Goal: Task Accomplishment & Management: Complete application form

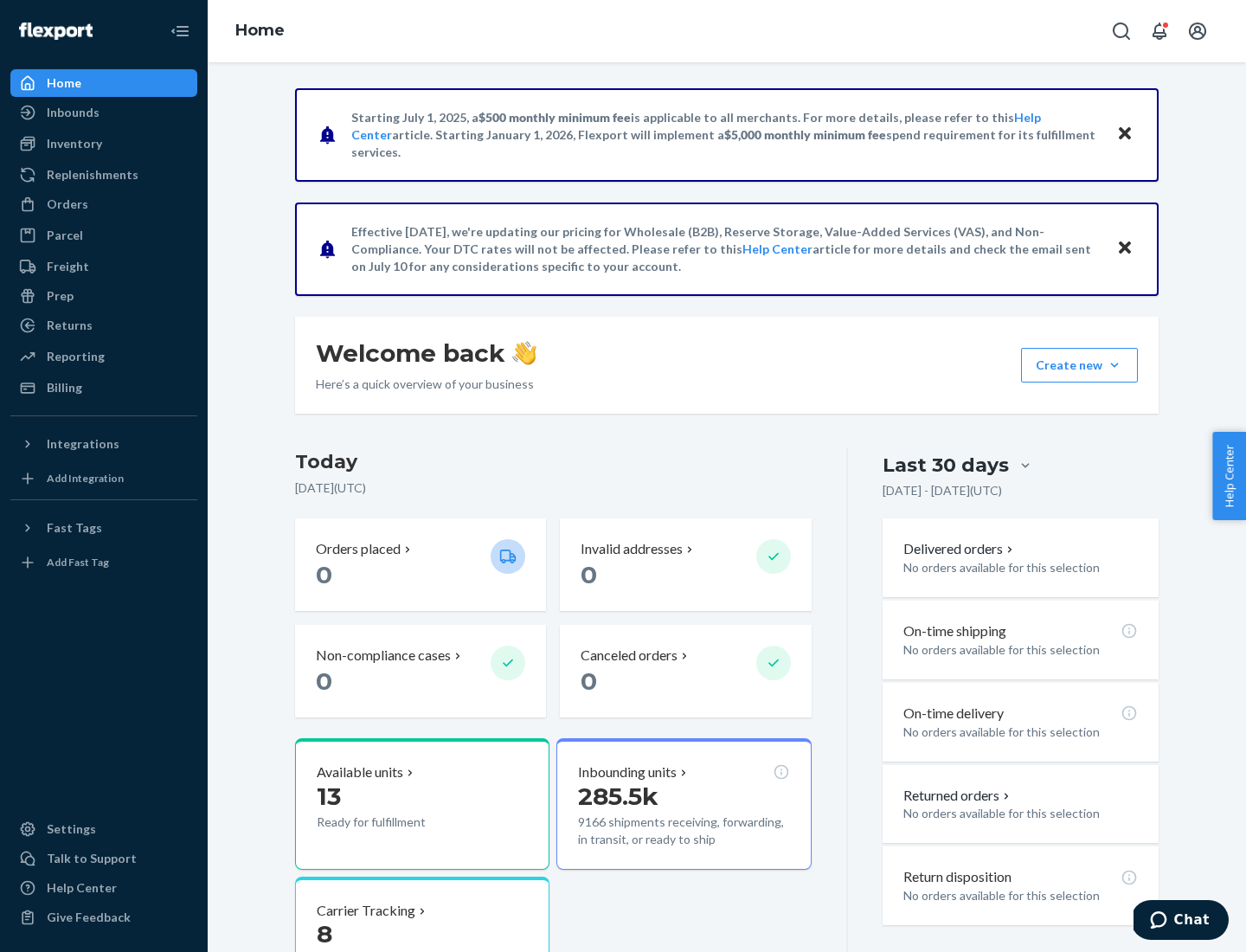
click at [1114, 365] on button "Create new Create new inbound Create new order Create new product" at bounding box center [1079, 365] width 117 height 34
click at [104, 112] on div "Inbounds" at bounding box center [103, 112] width 184 height 25
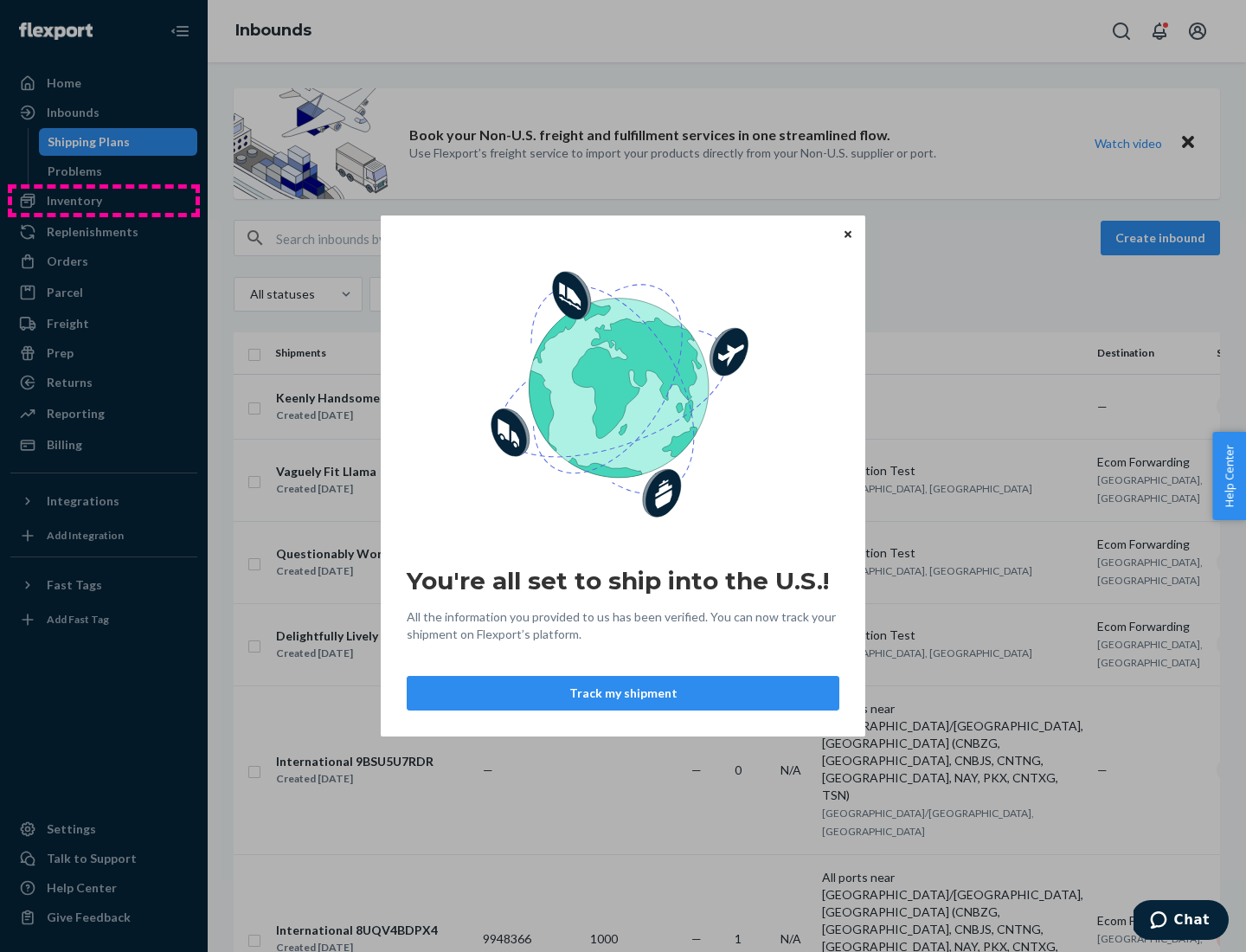
click at [104, 201] on div "You're all set to ship into the U.S.! All the information you provided to us ha…" at bounding box center [623, 476] width 1246 height 952
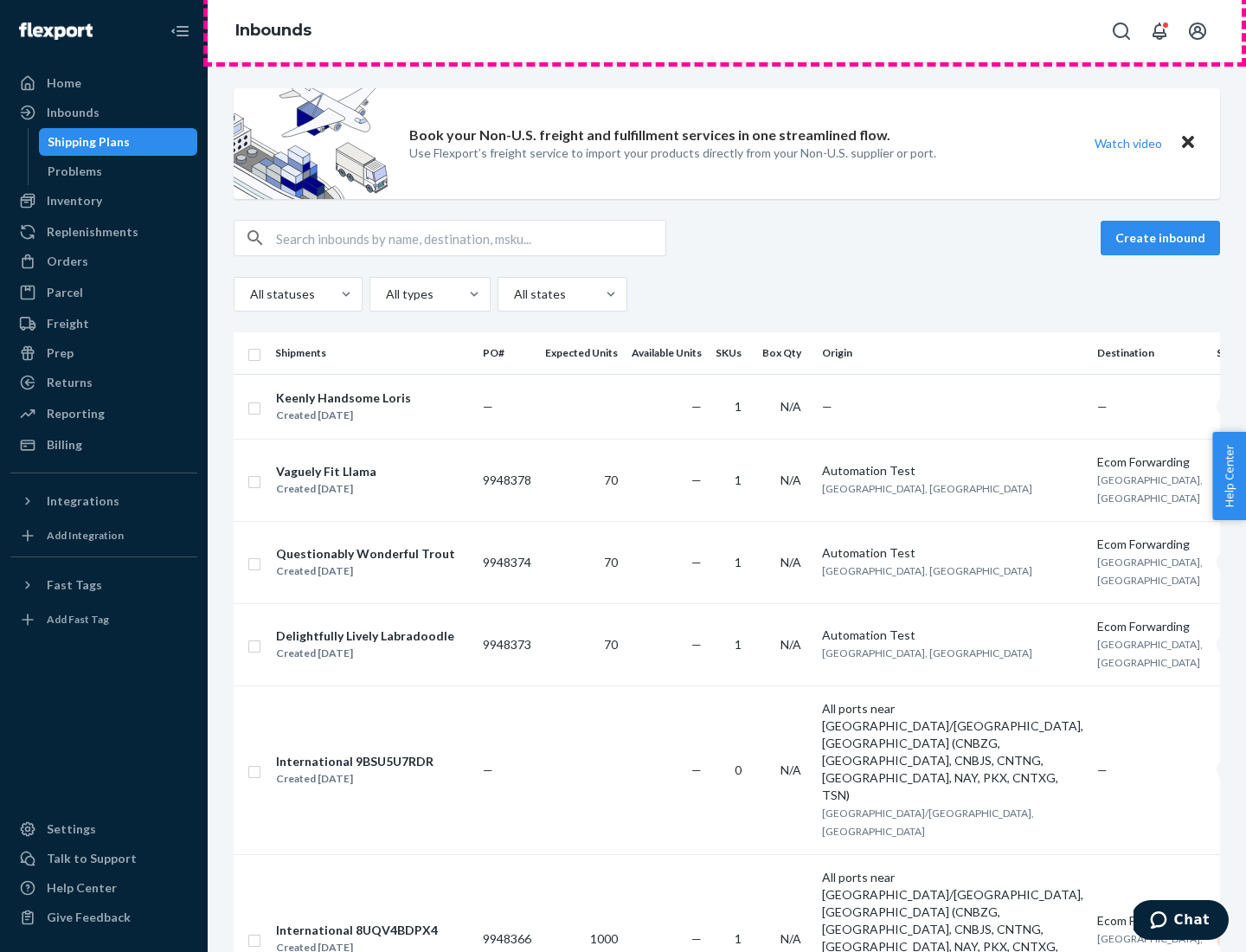
click at [727, 31] on div "Inbounds" at bounding box center [727, 30] width 1038 height 62
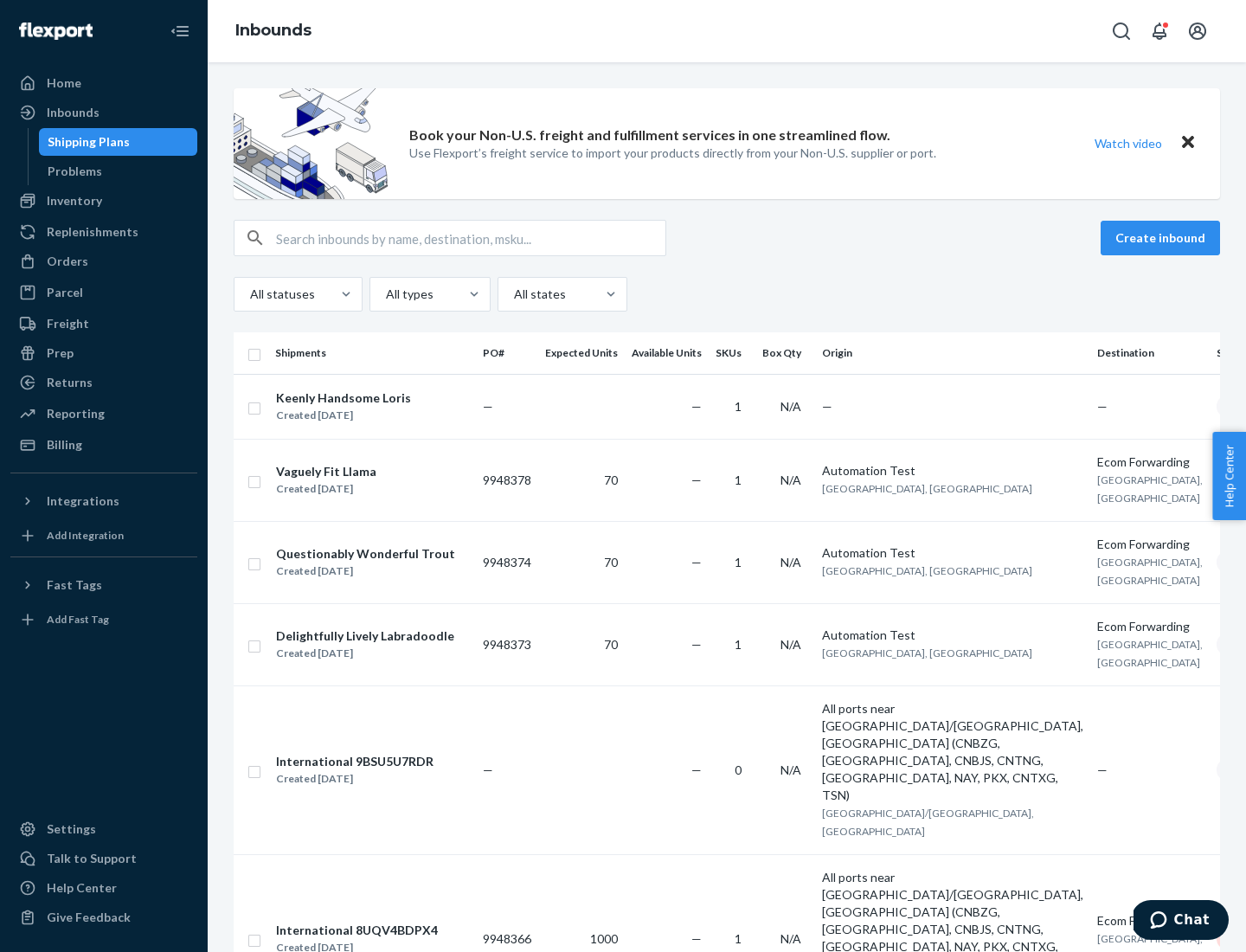
click at [727, 31] on div "Inbounds" at bounding box center [727, 30] width 1038 height 62
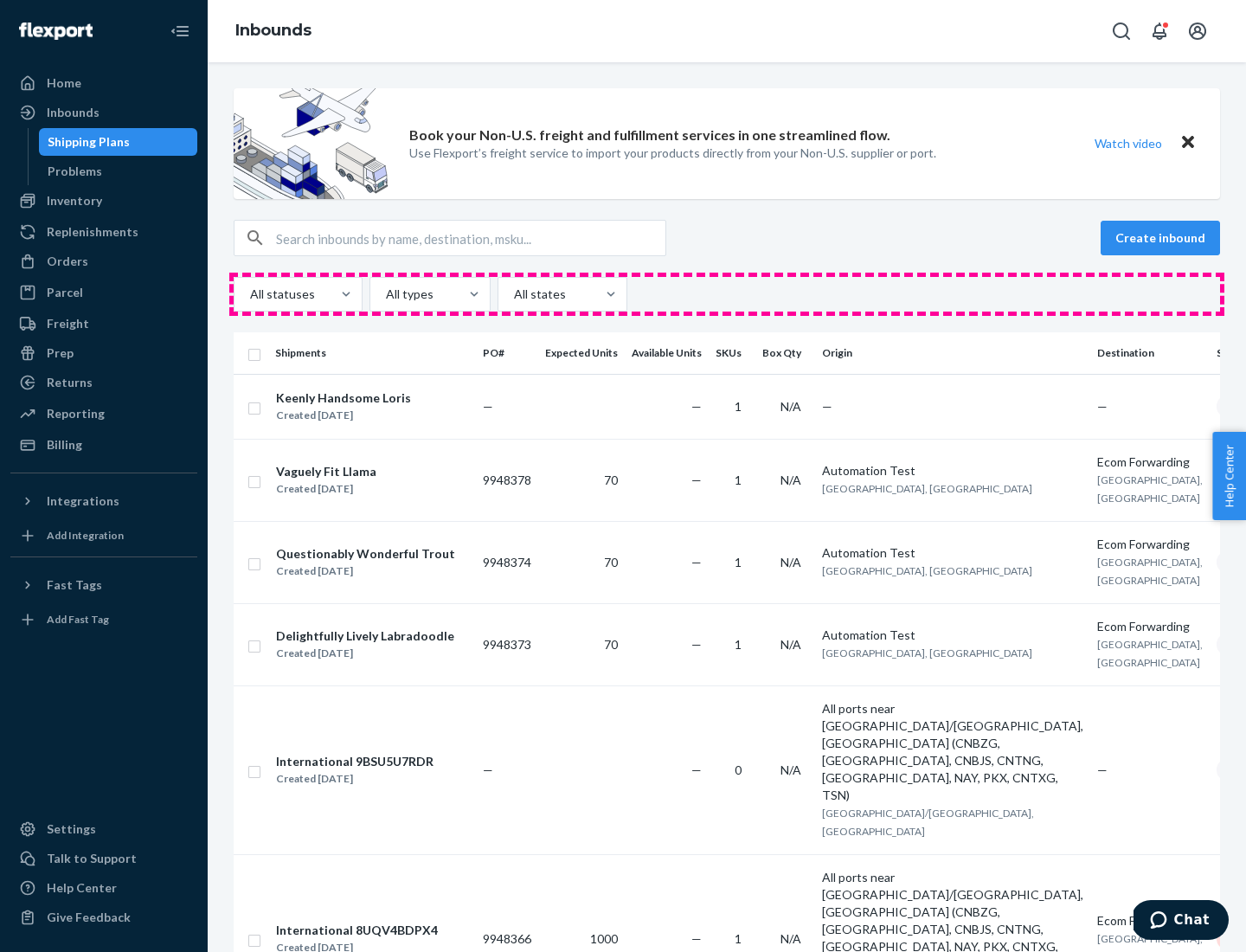
click at [727, 294] on div "All statuses All types All states" at bounding box center [727, 294] width 986 height 34
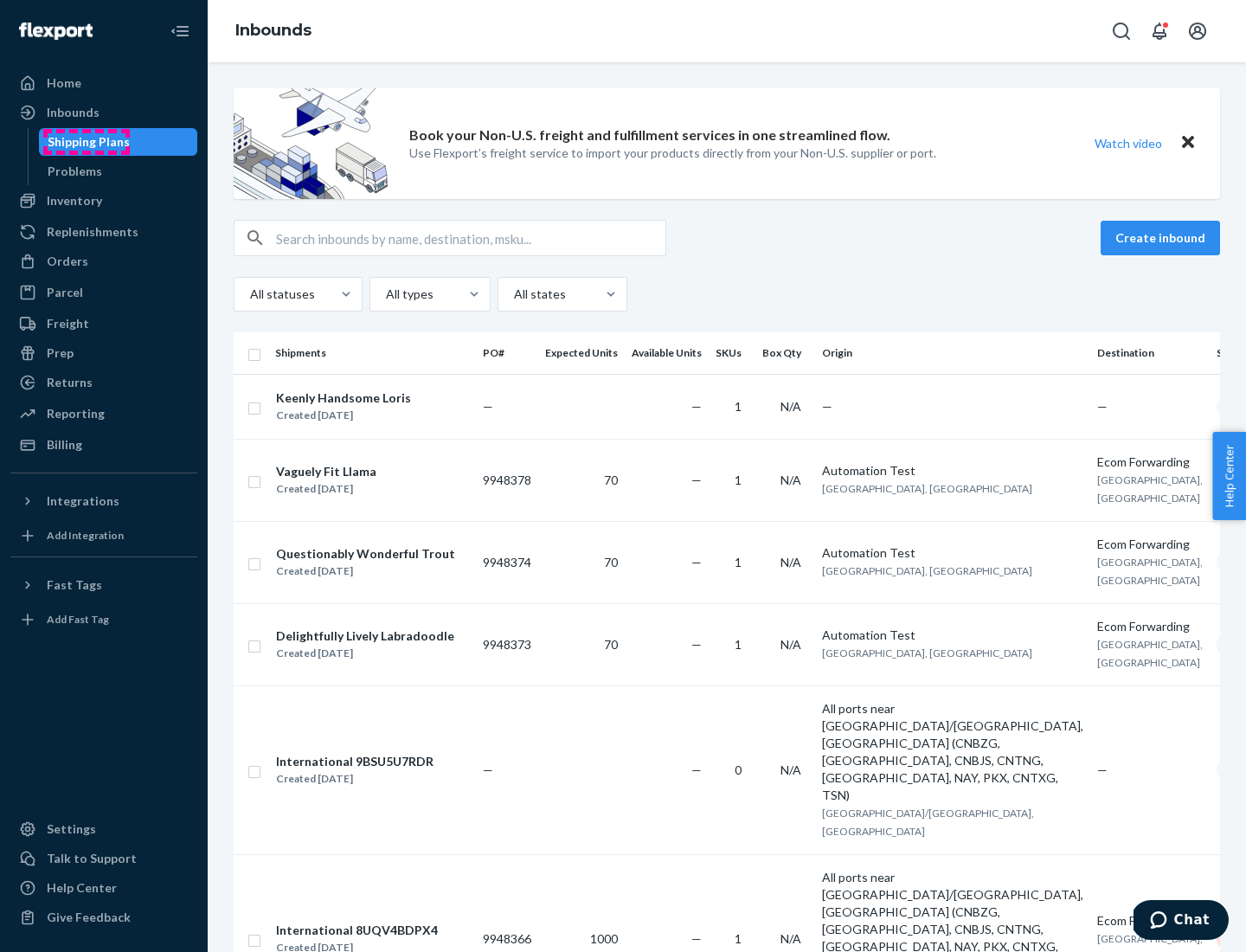
click at [86, 142] on div "Shipping Plans" at bounding box center [89, 142] width 83 height 18
click at [1163, 238] on button "Create inbound" at bounding box center [1159, 237] width 119 height 34
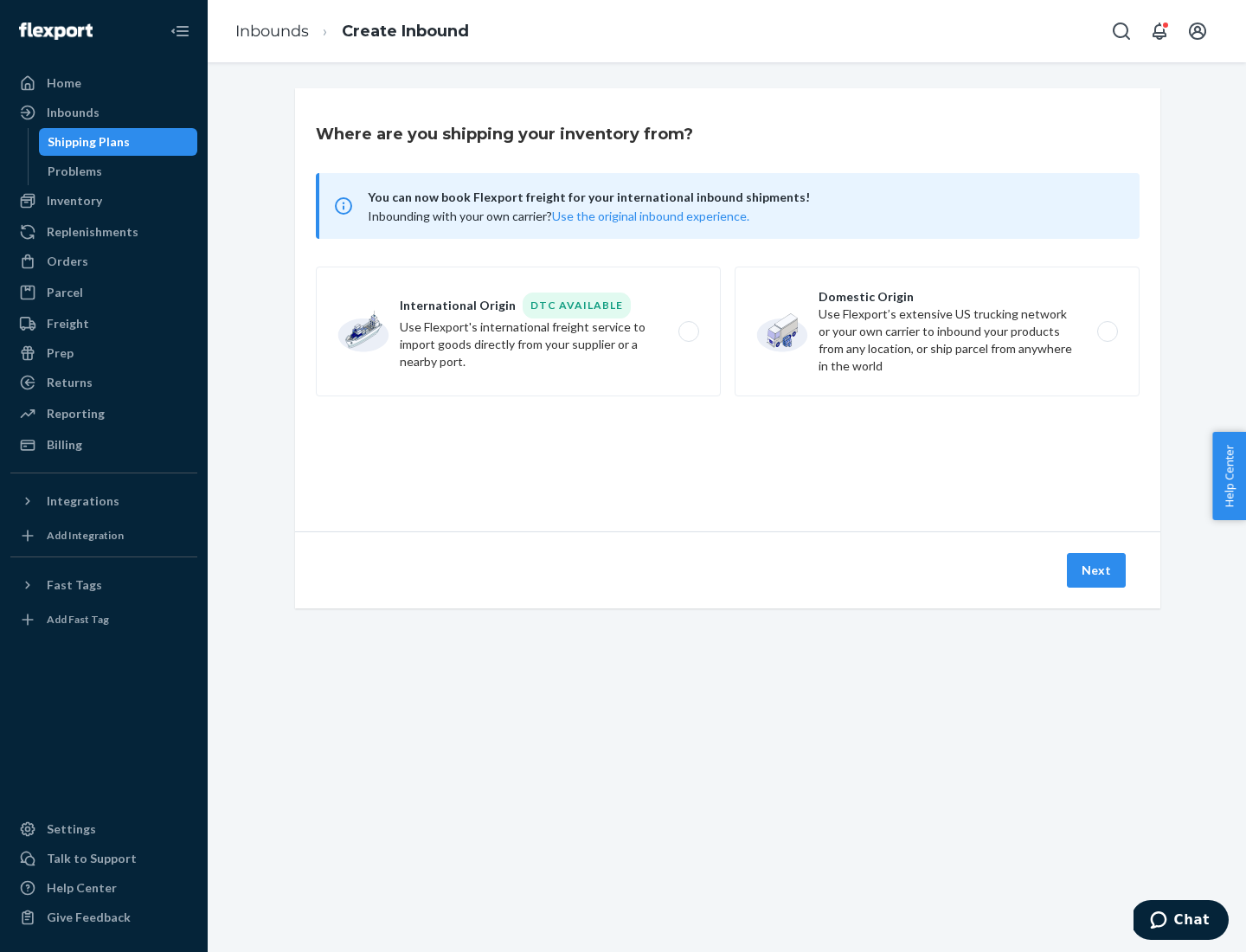
click at [518, 331] on label "International Origin DTC Available Use Flexport's international freight service…" at bounding box center [518, 331] width 405 height 130
click at [687, 331] on input "International Origin DTC Available Use Flexport's international freight service…" at bounding box center [692, 331] width 11 height 11
radio input "true"
click at [728, 452] on icon at bounding box center [728, 452] width 54 height 54
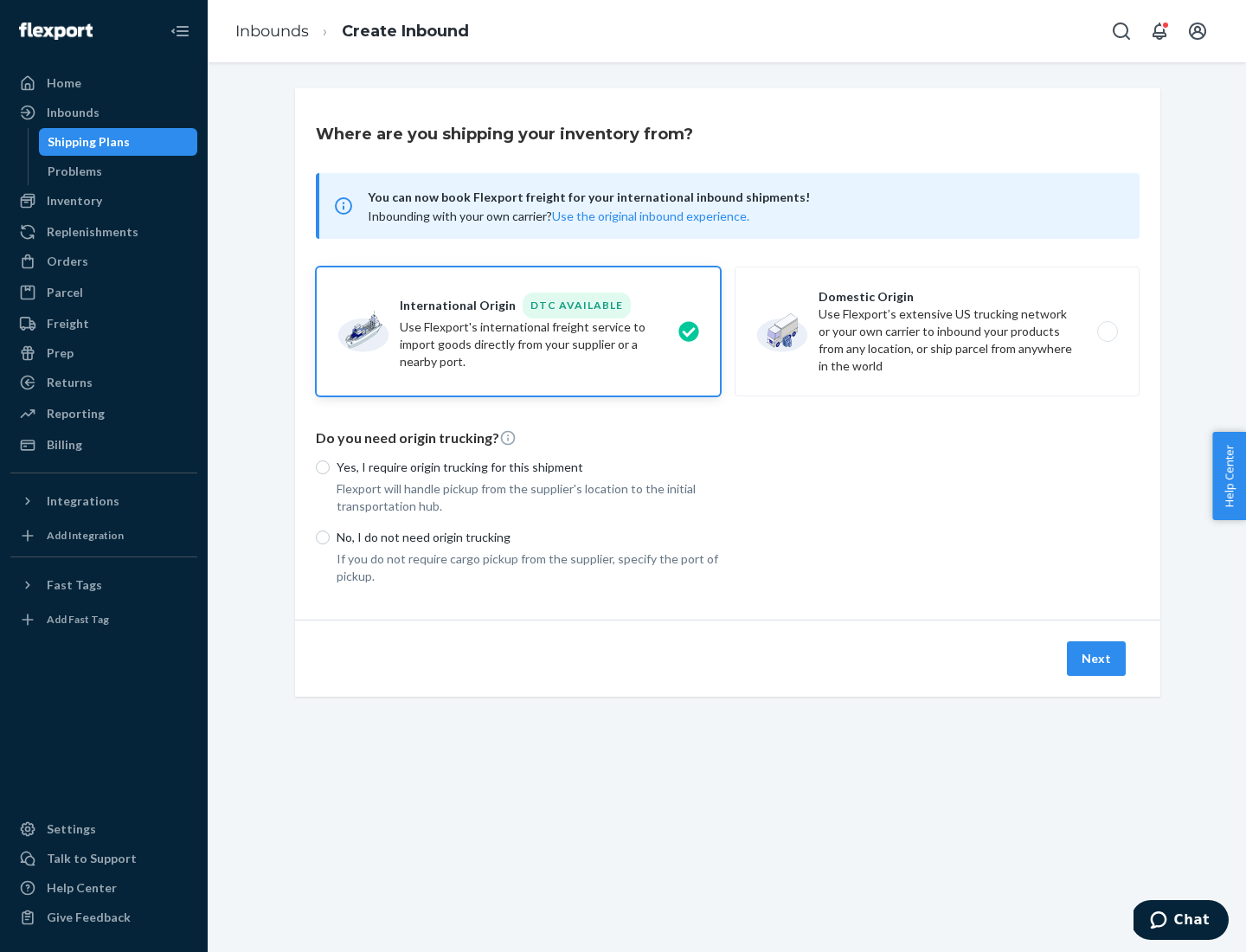
click at [529, 466] on p "Yes, I require origin trucking for this shipment" at bounding box center [528, 467] width 385 height 18
click at [329, 466] on input "Yes, I require origin trucking for this shipment" at bounding box center [323, 467] width 14 height 14
radio input "true"
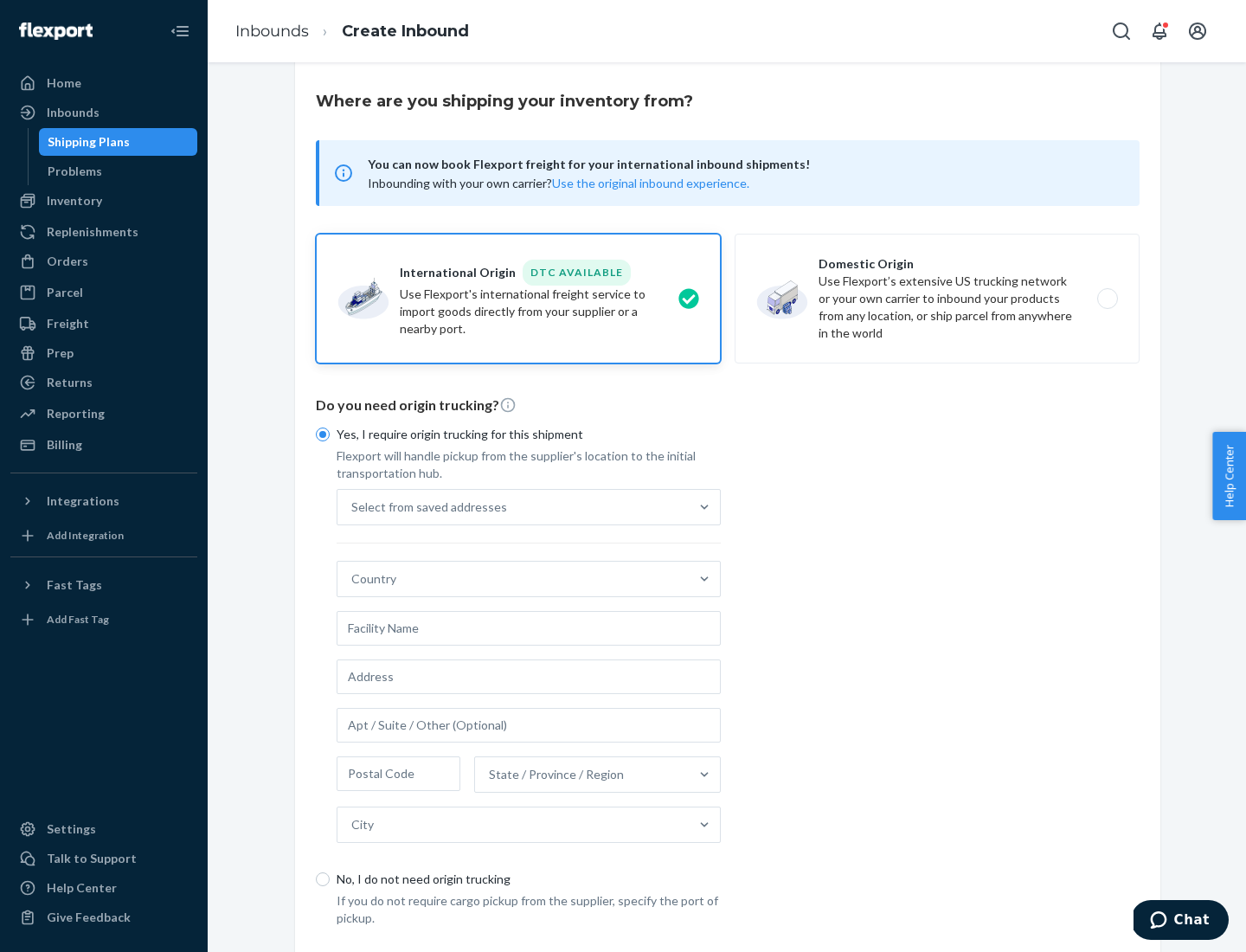
click at [513, 506] on div "Select from saved addresses" at bounding box center [512, 506] width 351 height 34
click at [353, 506] on input "Select from saved addresses" at bounding box center [352, 507] width 2 height 18
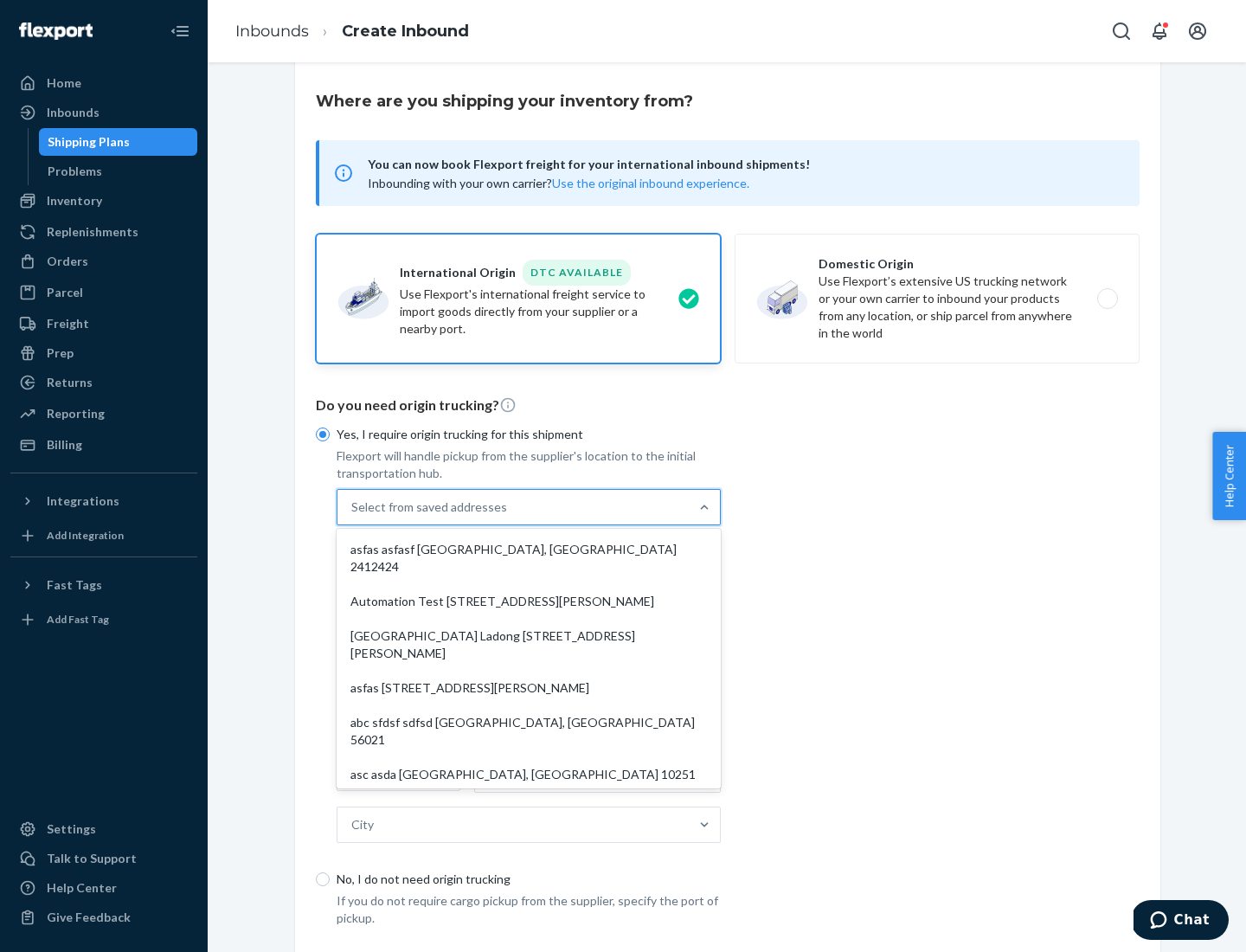
scroll to position [76, 0]
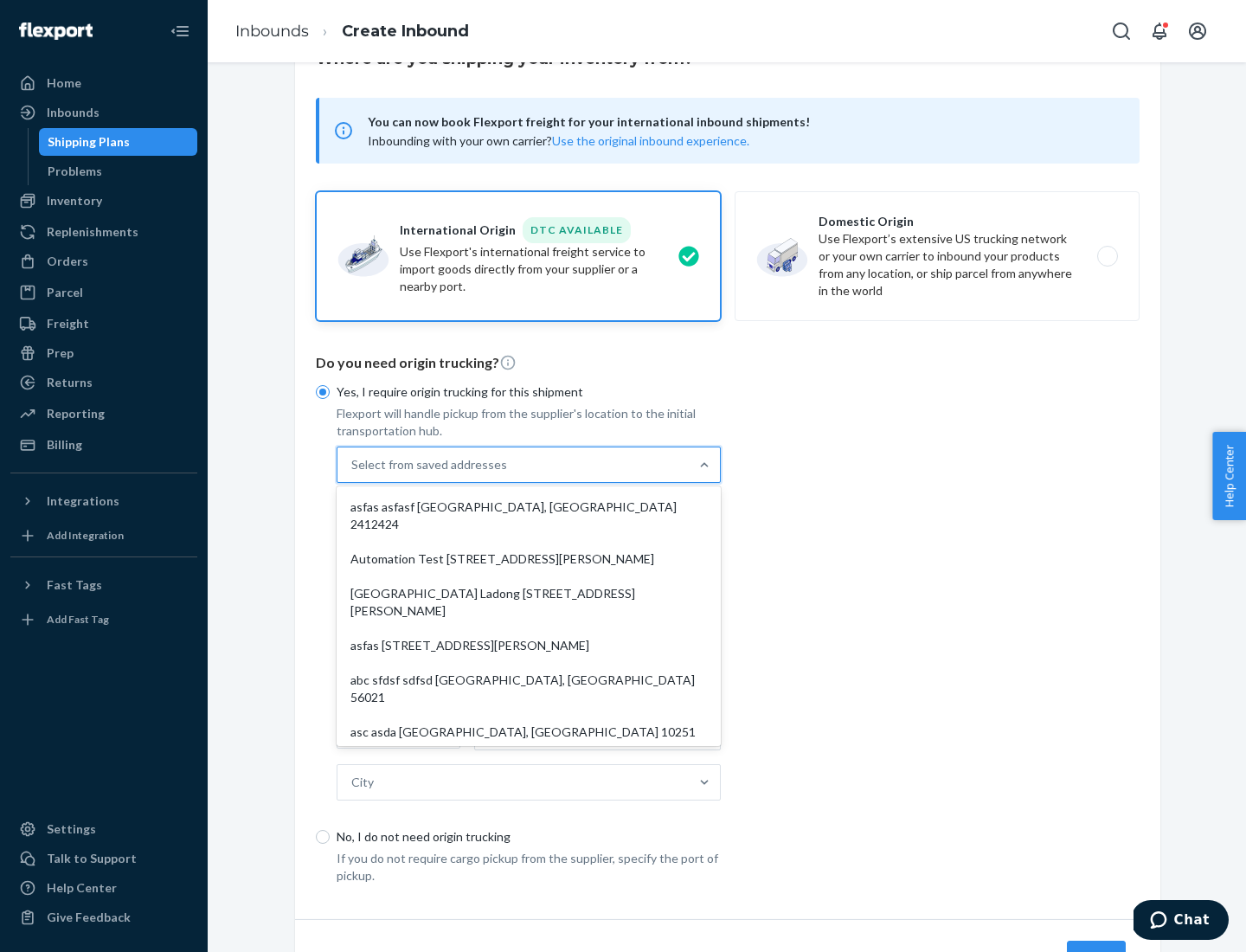
click at [529, 506] on div "asfas asfasf [GEOGRAPHIC_DATA], [GEOGRAPHIC_DATA] 2412424" at bounding box center [529, 515] width 378 height 52
click at [353, 473] on input "option asfas asfasf [GEOGRAPHIC_DATA], [GEOGRAPHIC_DATA] 2412424 focused, 1 of …" at bounding box center [352, 465] width 2 height 18
type input "asfas"
type input "asfasf"
type input "2412424"
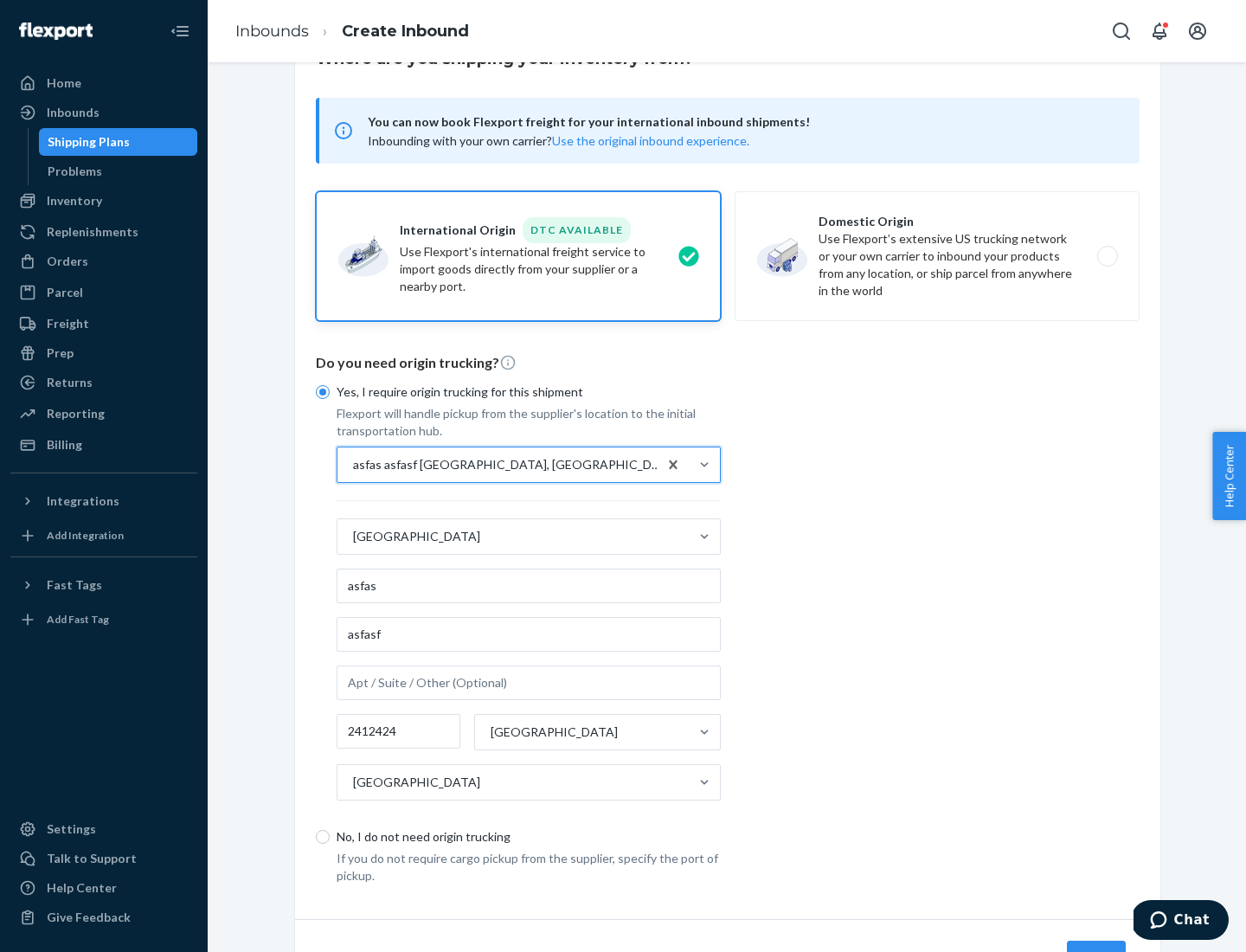
scroll to position [161, 0]
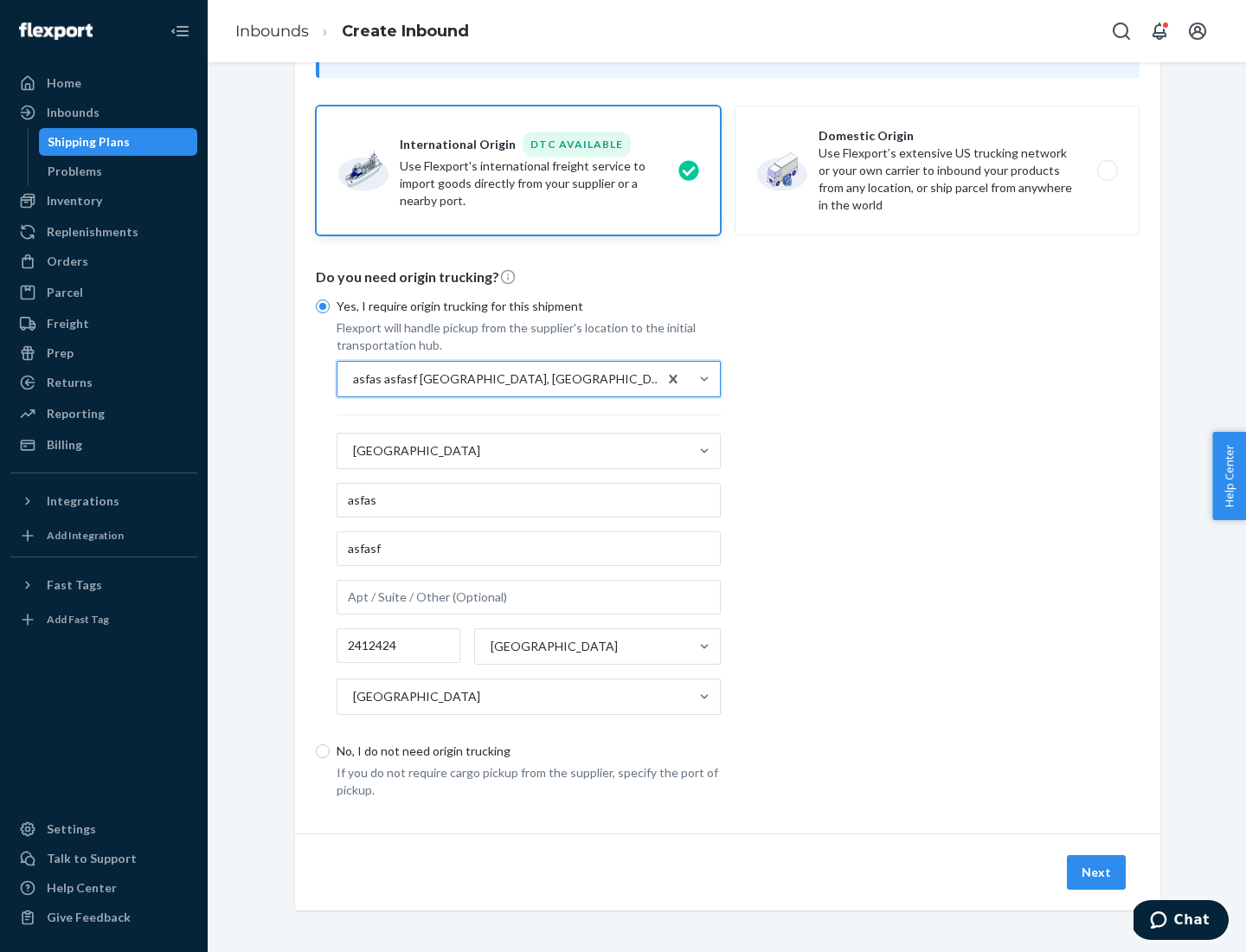
click at [1098, 871] on button "Next" at bounding box center [1097, 871] width 59 height 34
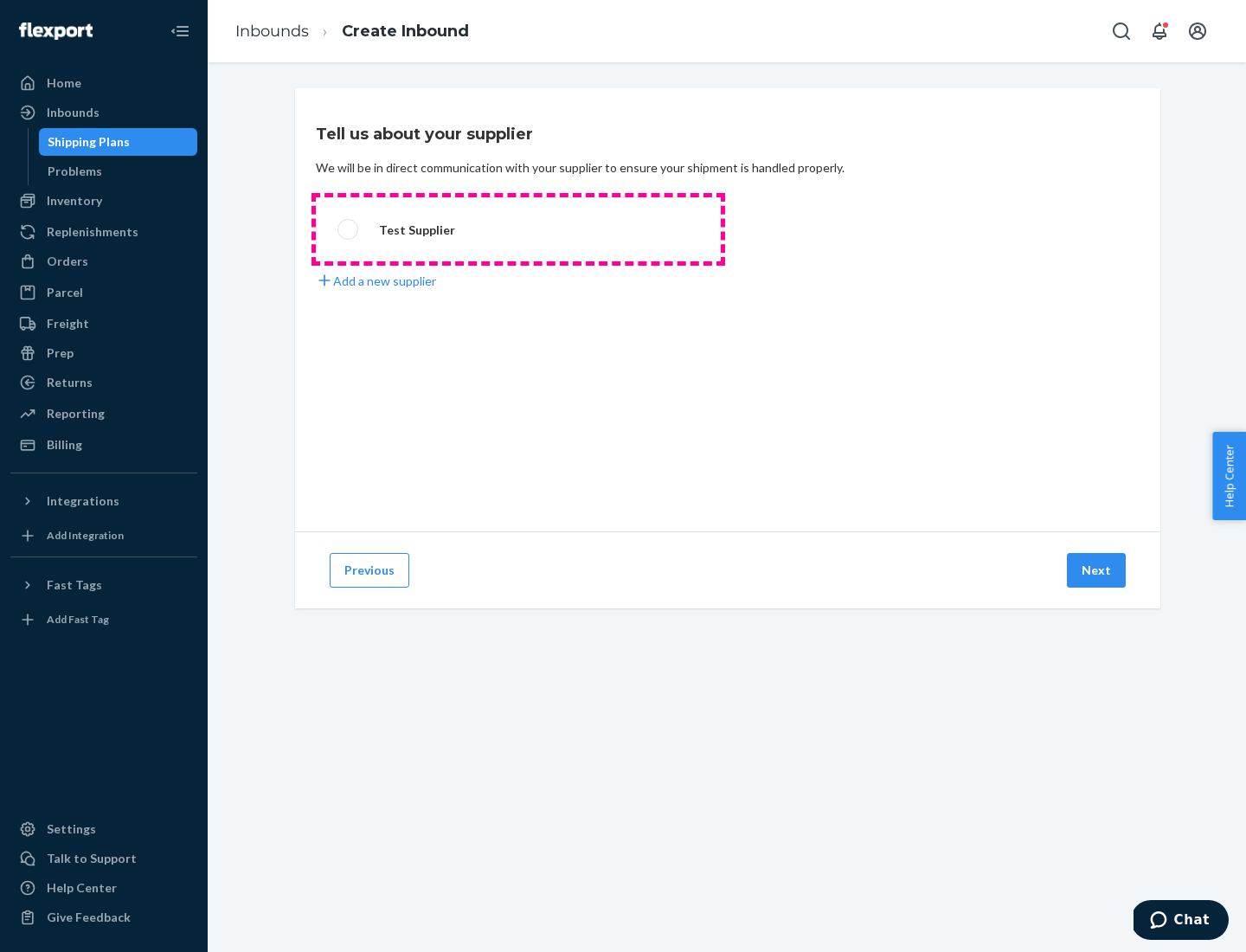
click at [518, 229] on label "Test Supplier" at bounding box center [518, 229] width 405 height 64
click at [349, 229] on input "Test Supplier" at bounding box center [342, 229] width 11 height 11
radio input "true"
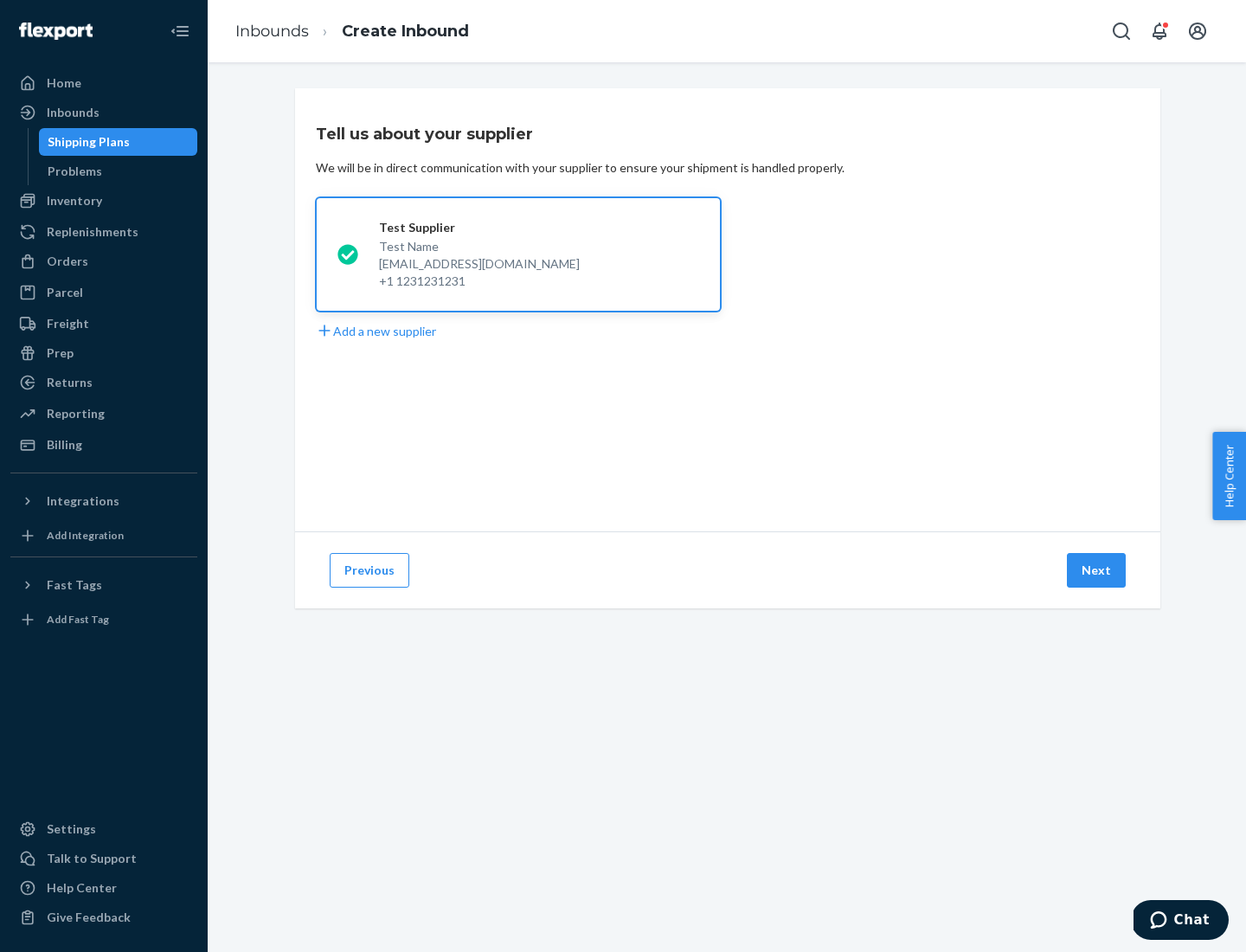
click at [1098, 570] on button "Next" at bounding box center [1097, 569] width 59 height 34
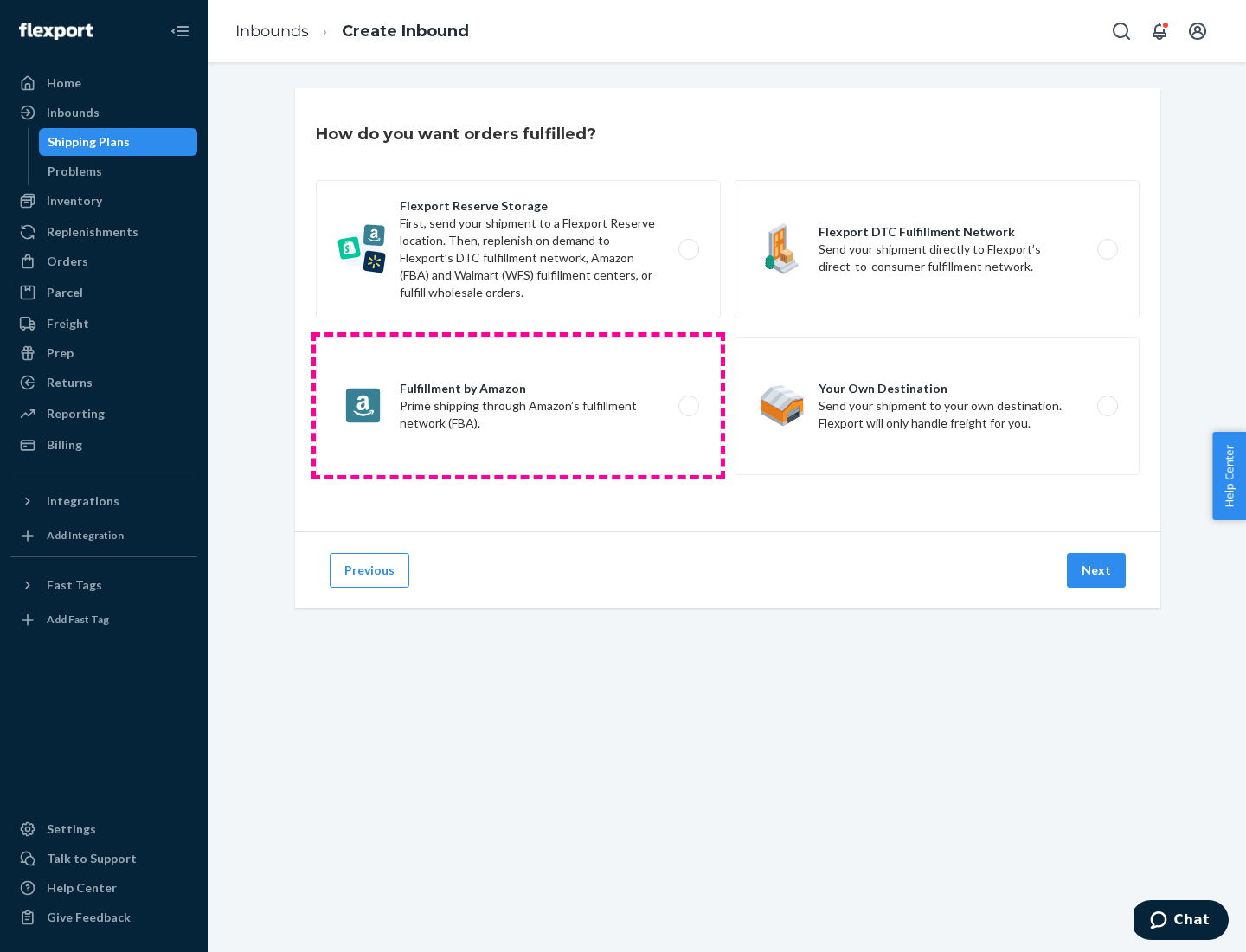
click at [518, 406] on label "Fulfillment by Amazon Prime shipping through Amazon’s fulfillment network (FBA)." at bounding box center [518, 405] width 405 height 139
click at [687, 406] on input "Fulfillment by Amazon Prime shipping through Amazon’s fulfillment network (FBA)." at bounding box center [692, 405] width 11 height 11
radio input "true"
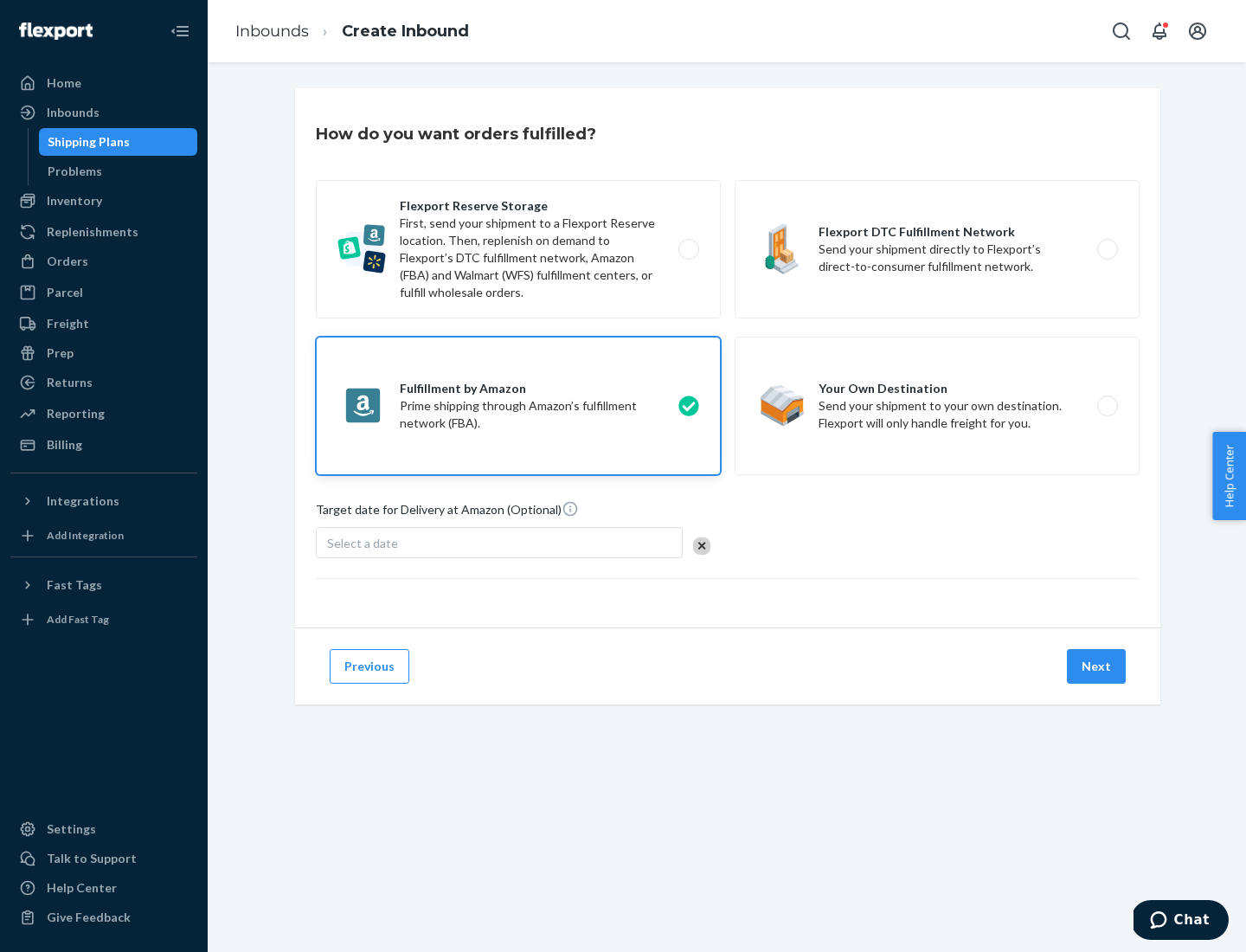
click at [1098, 666] on button "Next" at bounding box center [1097, 666] width 59 height 34
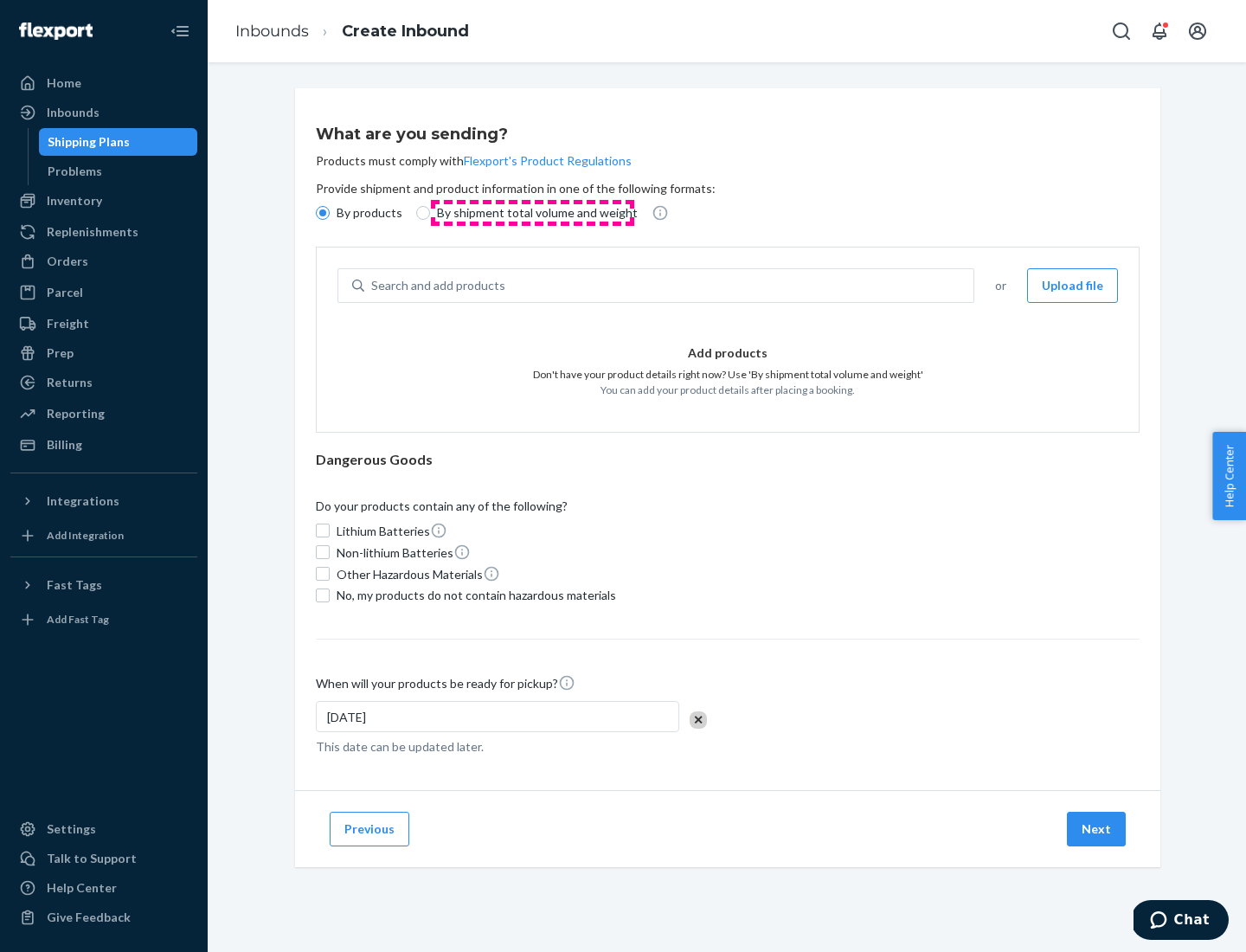
click at [532, 212] on p "By shipment total volume and weight" at bounding box center [537, 213] width 201 height 18
click at [430, 212] on input "By shipment total volume and weight" at bounding box center [423, 212] width 14 height 14
radio input "true"
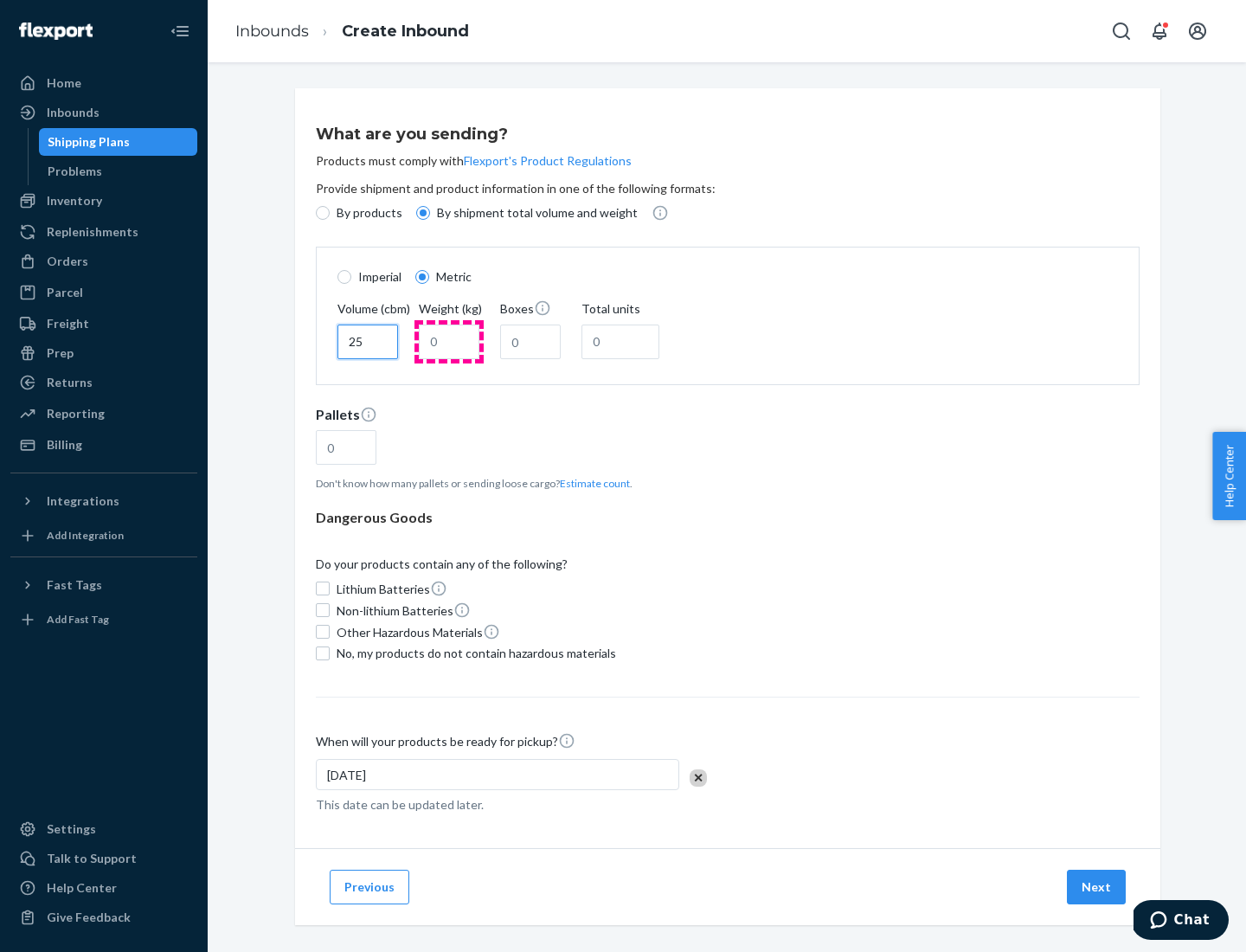
type input "25"
type input "100"
type input "50"
type input "500"
click at [591, 483] on button "Estimate count" at bounding box center [594, 483] width 70 height 15
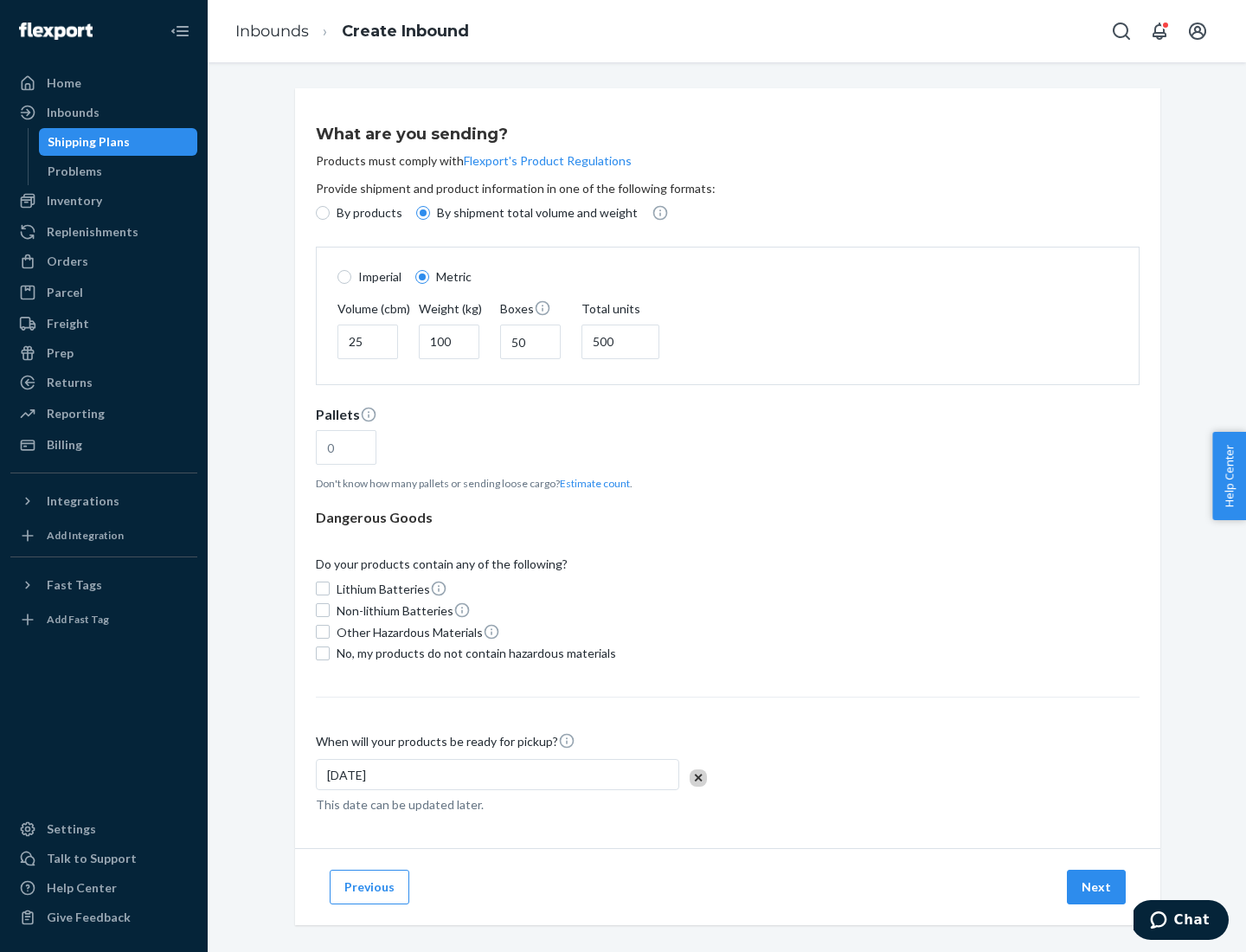
type input "16"
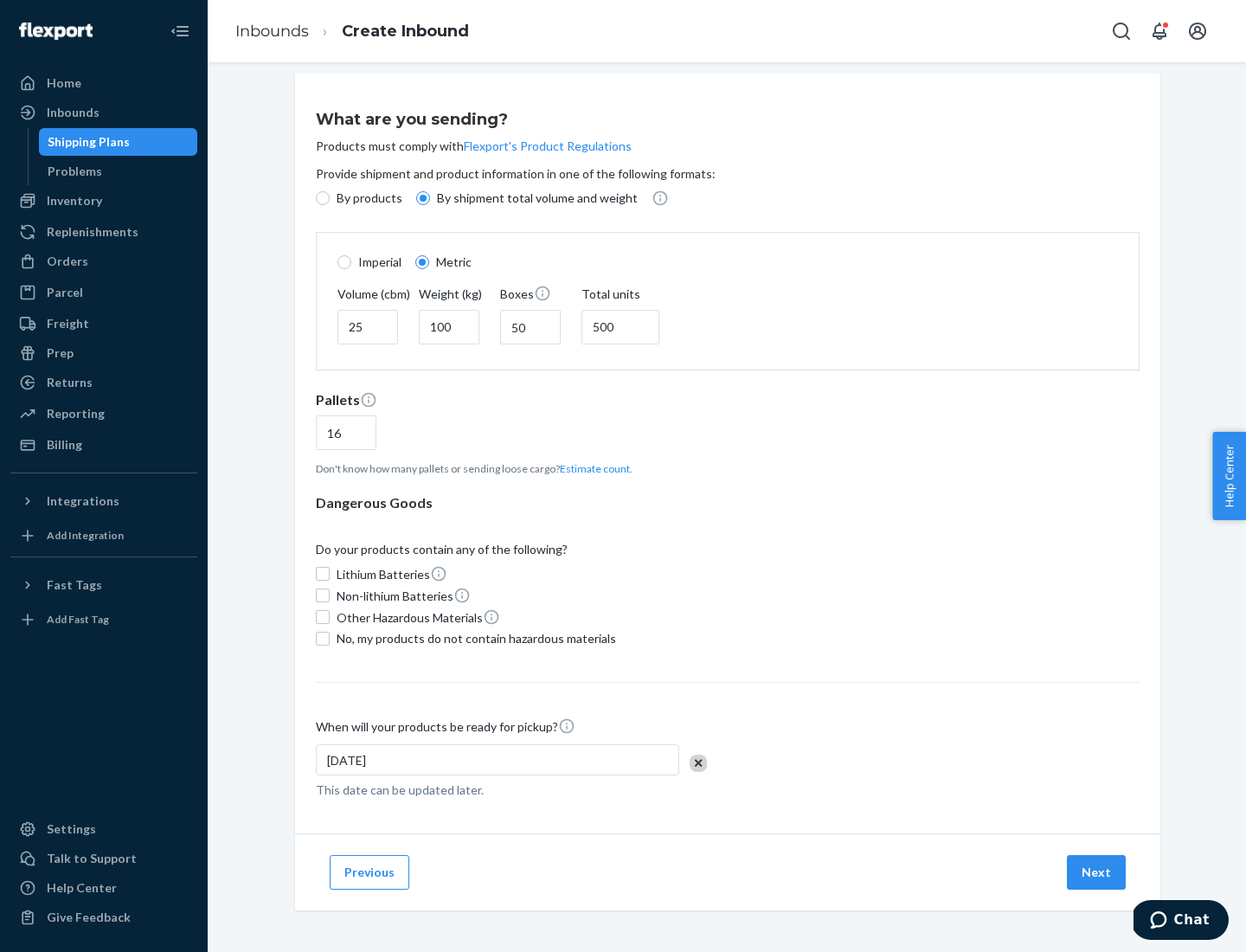
click at [473, 637] on span "No, my products do not contain hazardous materials" at bounding box center [476, 639] width 279 height 18
click at [329, 637] on input "No, my products do not contain hazardous materials" at bounding box center [323, 638] width 14 height 14
checkbox input "true"
click at [1098, 871] on button "Next" at bounding box center [1097, 871] width 59 height 34
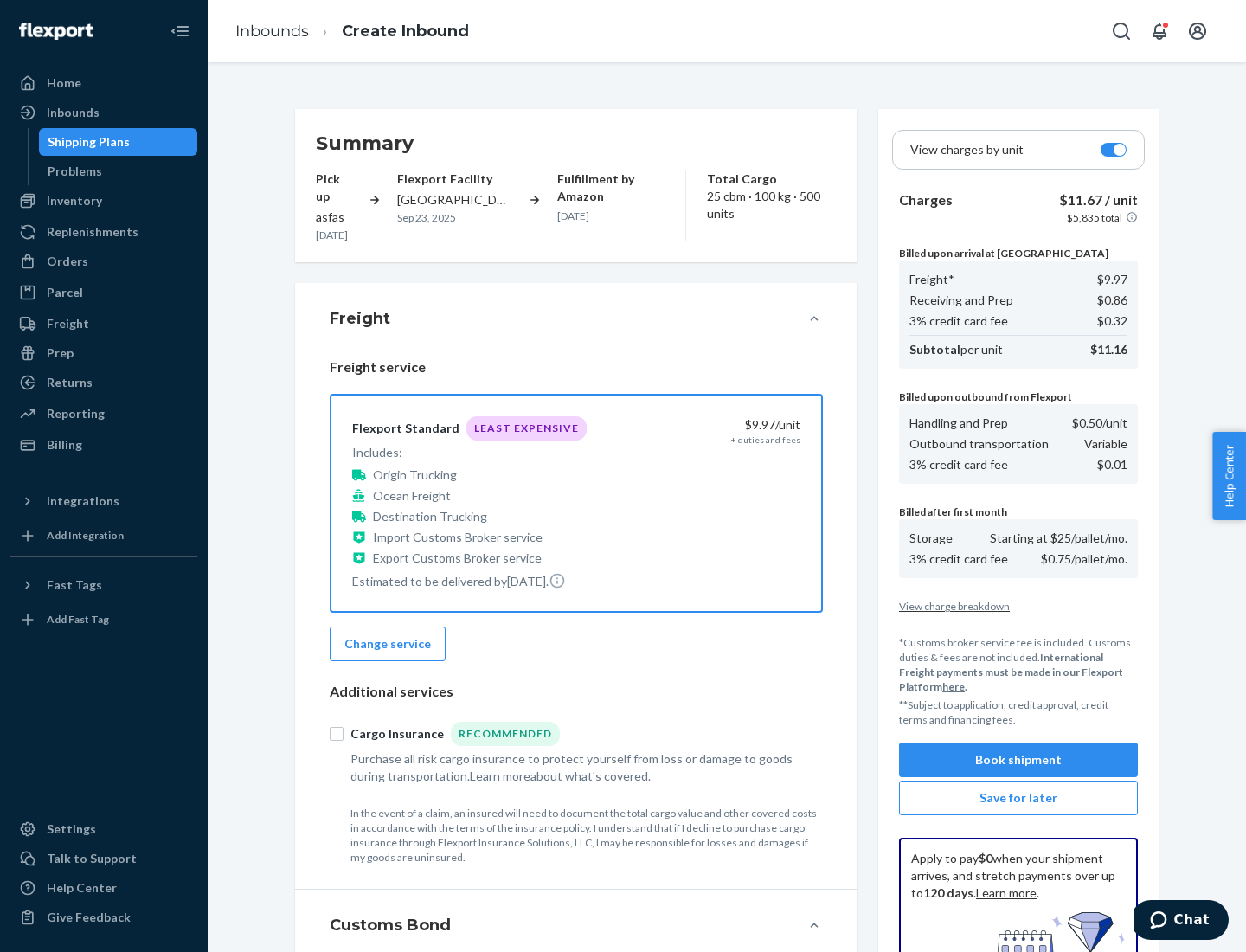
scroll to position [253, 0]
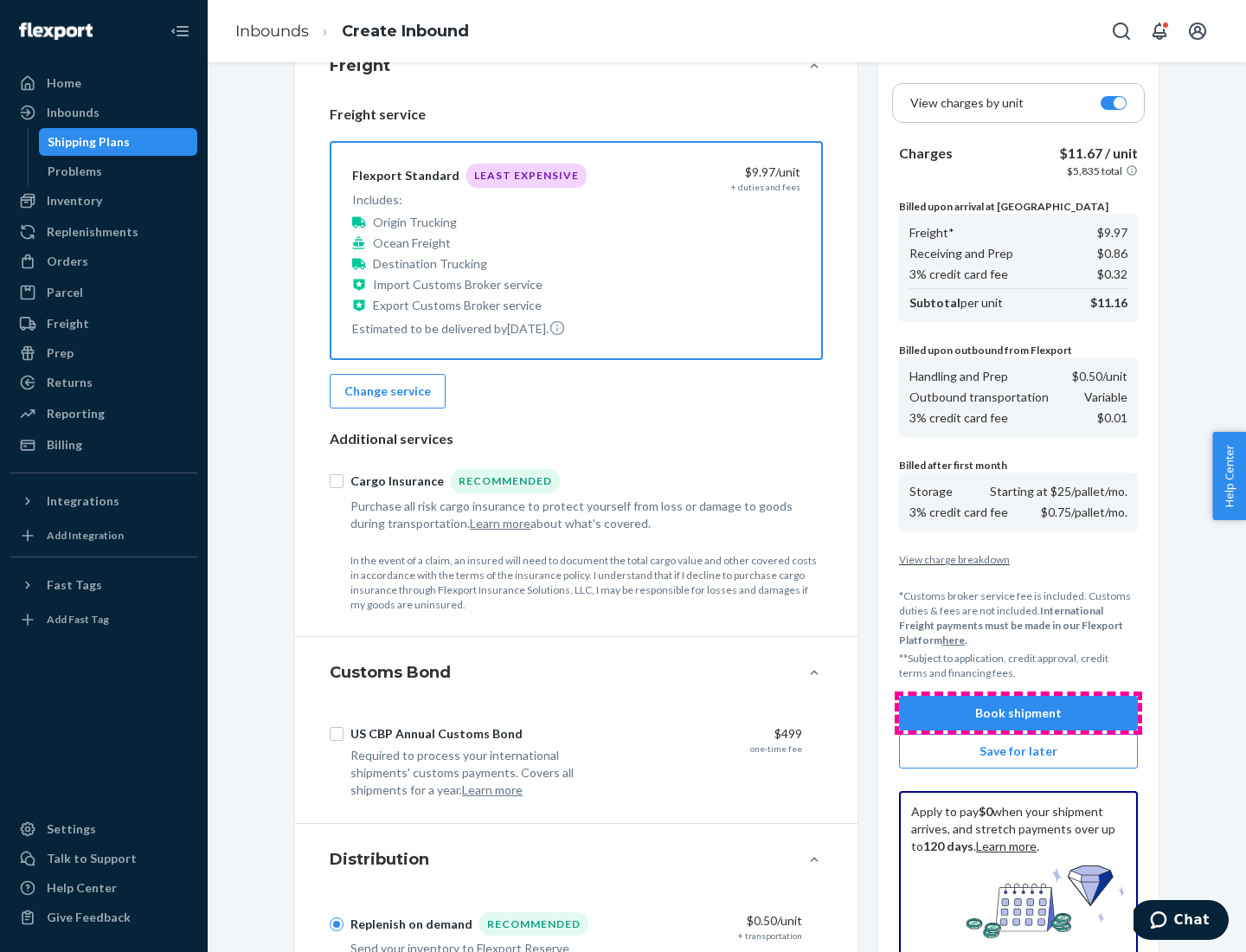
click at [1019, 713] on button "Book shipment" at bounding box center [1018, 712] width 239 height 34
